Goal: Task Accomplishment & Management: Manage account settings

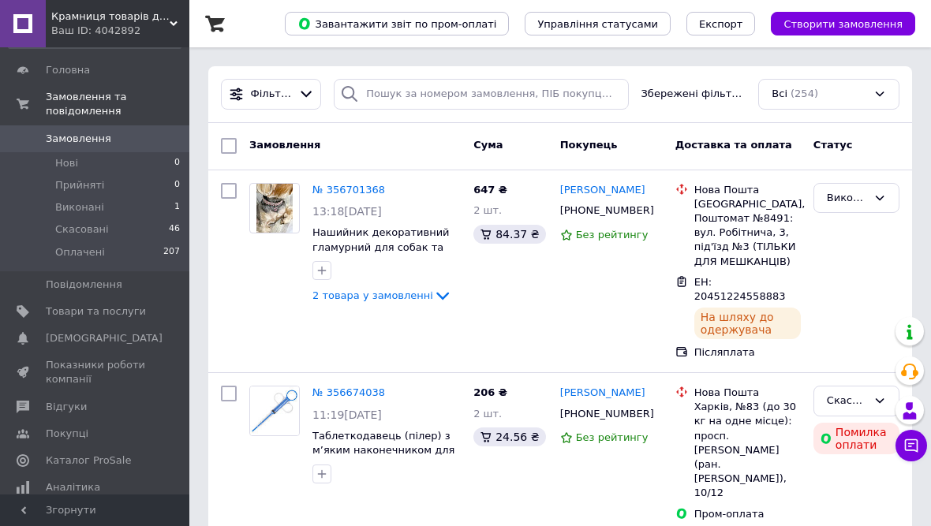
scroll to position [32, 0]
click at [71, 410] on span "Відгуки" at bounding box center [66, 409] width 41 height 14
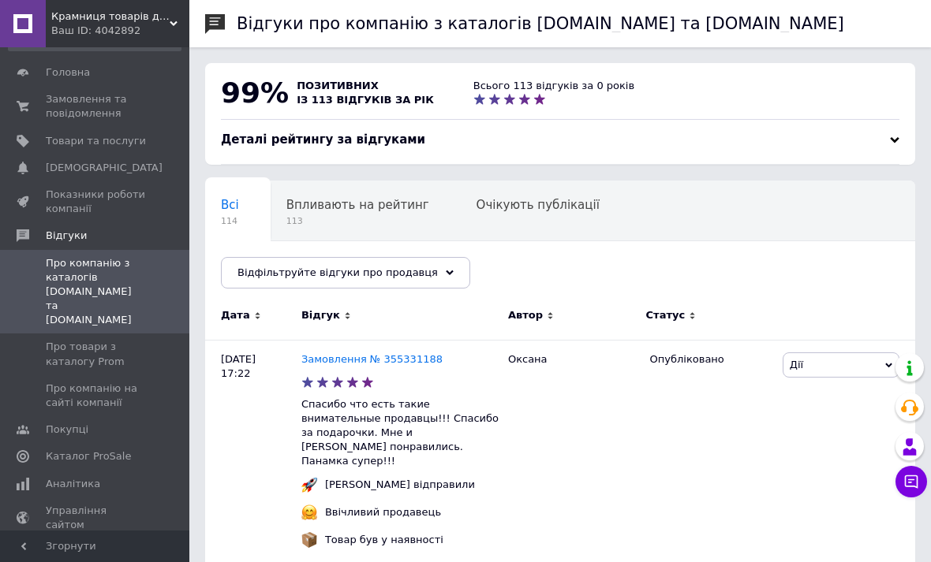
click at [101, 103] on span "Замовлення та повідомлення" at bounding box center [96, 106] width 100 height 28
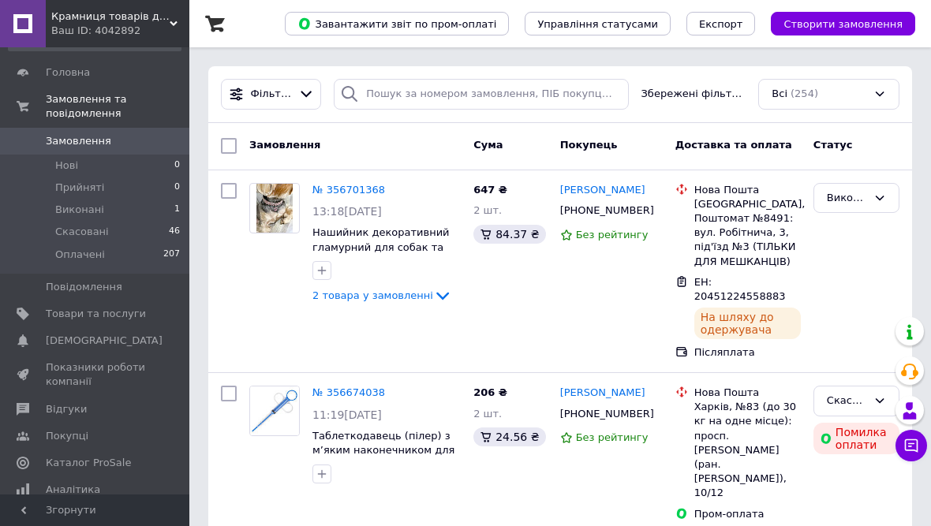
click at [92, 451] on link "Каталог ProSale" at bounding box center [94, 463] width 189 height 27
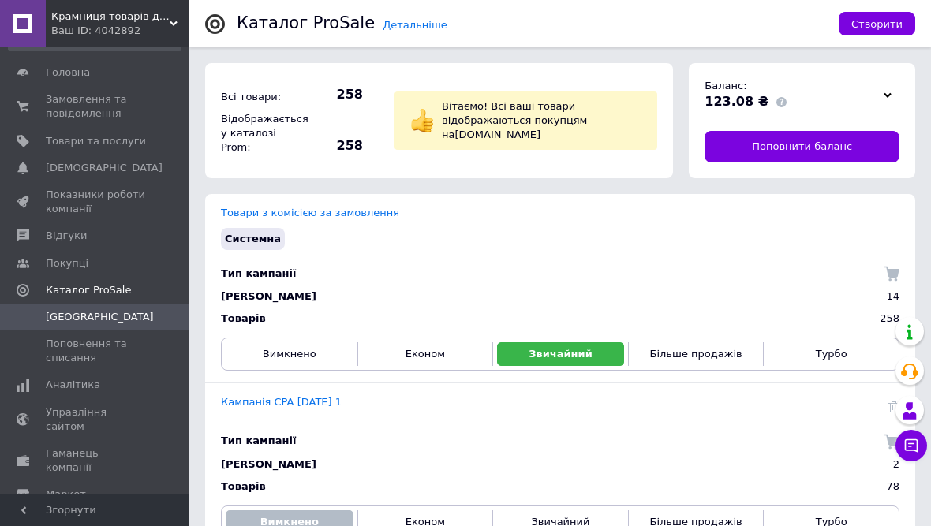
click at [90, 103] on span "Замовлення та повідомлення" at bounding box center [96, 106] width 100 height 28
